Goal: Information Seeking & Learning: Find specific fact

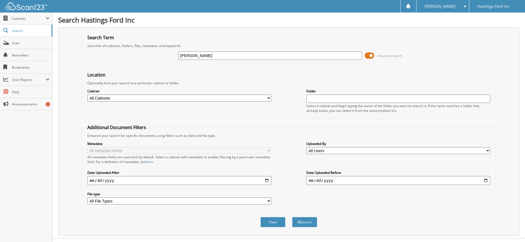
type input "[PERSON_NAME]"
click at [292, 217] on button "Search" at bounding box center [304, 222] width 25 height 10
drag, startPoint x: 203, startPoint y: 55, endPoint x: 137, endPoint y: 62, distance: 66.6
click at [137, 62] on div "ALLEN Advanced Search" at bounding box center [289, 55] width 409 height 15
type input "STEPHANIE ALLEN"
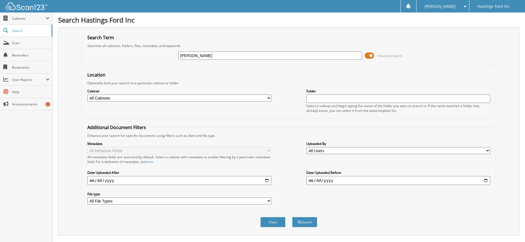
click at [292, 217] on button "Search" at bounding box center [304, 222] width 25 height 10
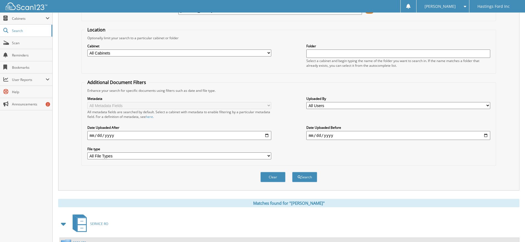
scroll to position [25, 0]
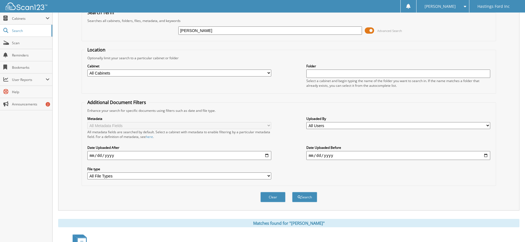
click at [261, 75] on select "All Cabinets CAR DEALS PARTS INVOICES SERVICE RO Needs Filing" at bounding box center [179, 73] width 184 height 7
select select "15837"
click at [87, 70] on select "All Cabinets CAR DEALS PARTS INVOICES SERVICE RO Needs Filing" at bounding box center [179, 73] width 184 height 7
click at [307, 197] on button "Search" at bounding box center [304, 197] width 25 height 10
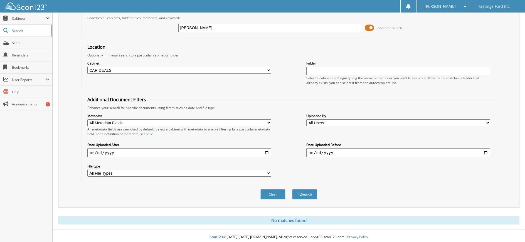
scroll to position [30, 0]
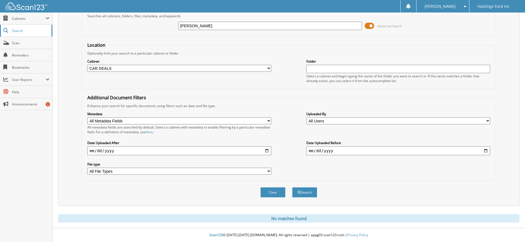
click at [16, 30] on span "Search" at bounding box center [30, 30] width 37 height 5
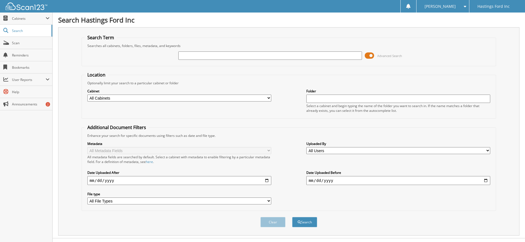
click at [368, 54] on span at bounding box center [369, 55] width 9 height 8
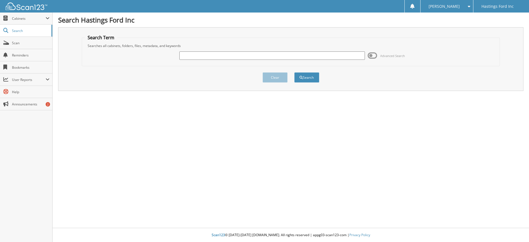
click at [197, 55] on input "text" at bounding box center [273, 55] width 186 height 8
type input "A"
type input "S"
type input "1FMCU0GN3SUA23787"
click at [294, 72] on button "Search" at bounding box center [306, 77] width 25 height 10
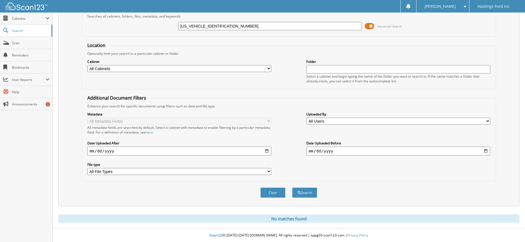
scroll to position [30, 0]
click at [312, 195] on button "Search" at bounding box center [304, 192] width 25 height 10
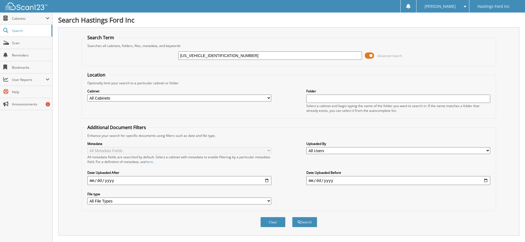
click at [233, 54] on input "[US_VEHICLE_IDENTIFICATION_NUMBER]" at bounding box center [270, 55] width 184 height 8
click at [12, 18] on span "Cabinets" at bounding box center [26, 19] width 52 height 12
click at [34, 53] on span "Search" at bounding box center [30, 54] width 37 height 5
type input "[PERSON_NAME]"
click at [304, 222] on button "Search" at bounding box center [304, 222] width 25 height 10
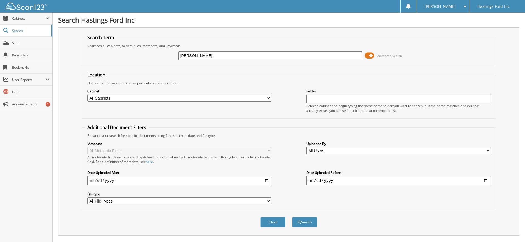
drag, startPoint x: 198, startPoint y: 55, endPoint x: 150, endPoint y: 53, distance: 47.3
click at [148, 58] on div "[PERSON_NAME] Advanced Search" at bounding box center [289, 55] width 409 height 15
type input "56048"
click at [292, 217] on button "Search" at bounding box center [304, 222] width 25 height 10
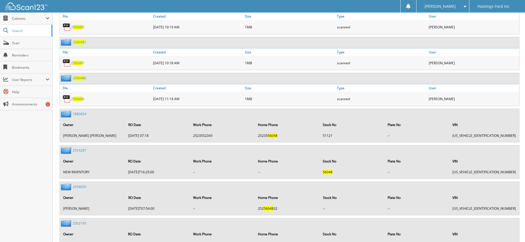
scroll to position [612, 0]
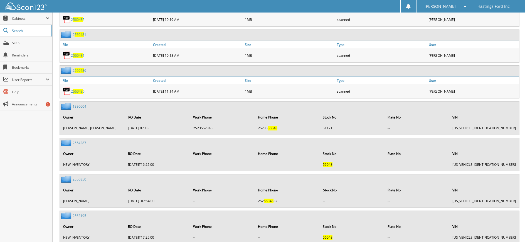
click at [80, 143] on link "2554287" at bounding box center [80, 143] width 14 height 5
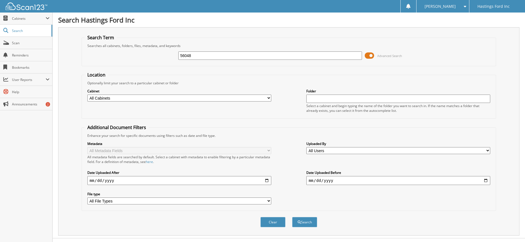
type input "56048"
click at [255, 100] on select "All Cabinets CAR DEALS PARTS INVOICES SERVICE RO Needs Filing" at bounding box center [179, 98] width 184 height 7
select select "15837"
click at [87, 95] on select "All Cabinets CAR DEALS PARTS INVOICES SERVICE RO Needs Filing" at bounding box center [179, 98] width 184 height 7
click at [308, 225] on button "Search" at bounding box center [304, 222] width 25 height 10
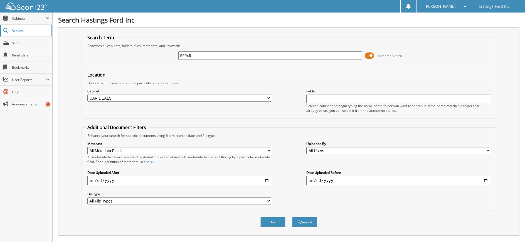
click at [13, 31] on span "Search" at bounding box center [30, 30] width 37 height 5
